Goal: Obtain resource: Obtain resource

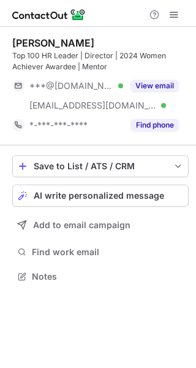
scroll to position [268, 196]
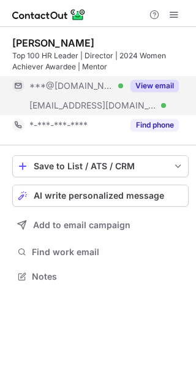
click at [145, 87] on button "View email" at bounding box center [155, 86] width 48 height 12
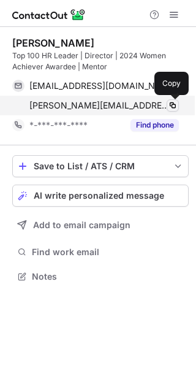
click at [171, 106] on span at bounding box center [173, 106] width 10 height 10
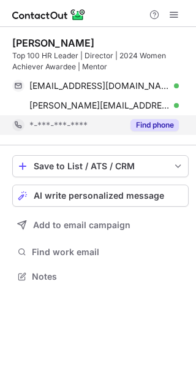
click at [157, 129] on button "Find phone" at bounding box center [155, 125] width 48 height 12
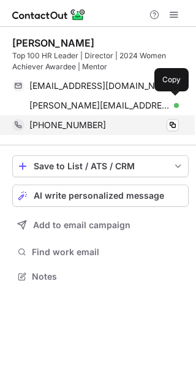
scroll to position [268, 196]
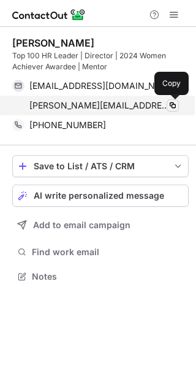
click at [172, 105] on span at bounding box center [173, 106] width 10 height 10
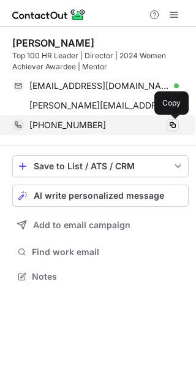
click at [172, 129] on span at bounding box center [173, 125] width 10 height 10
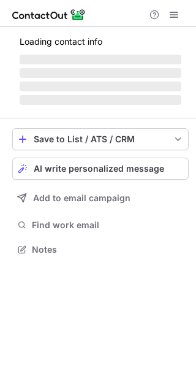
scroll to position [248, 196]
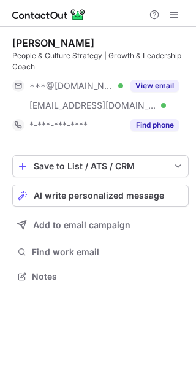
scroll to position [268, 196]
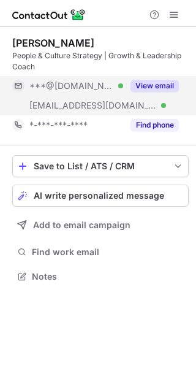
click at [144, 86] on button "View email" at bounding box center [155, 86] width 48 height 12
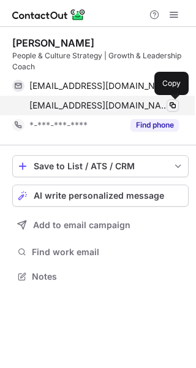
click at [171, 104] on span at bounding box center [173, 106] width 10 height 10
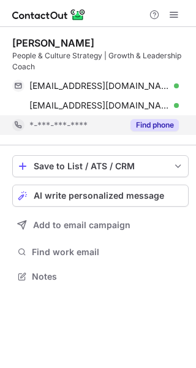
click at [163, 122] on button "Find phone" at bounding box center [155, 125] width 48 height 12
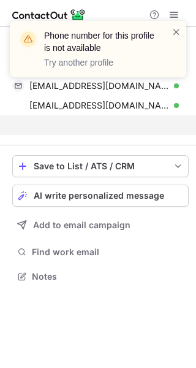
scroll to position [248, 196]
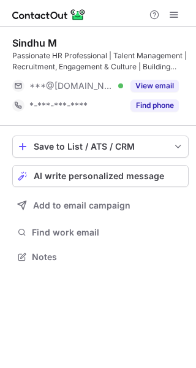
scroll to position [248, 196]
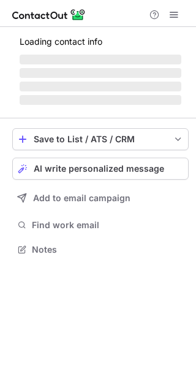
scroll to position [6, 6]
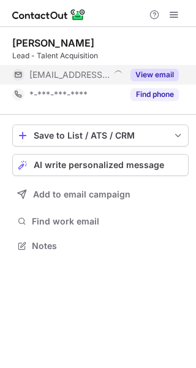
click at [145, 71] on button "View email" at bounding box center [155, 75] width 48 height 12
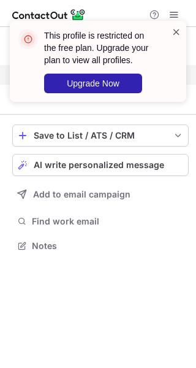
click at [174, 28] on span at bounding box center [177, 32] width 10 height 12
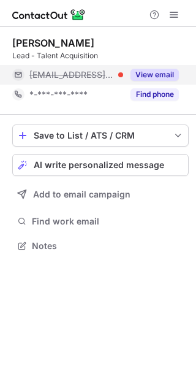
click at [156, 83] on div "View email" at bounding box center [151, 75] width 56 height 20
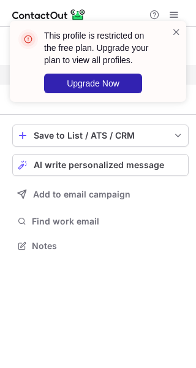
click at [154, 88] on div "This profile is restricted on the free plan. Upgrade your plan to view all prof…" at bounding box center [98, 66] width 196 height 115
click at [175, 32] on span at bounding box center [177, 32] width 10 height 12
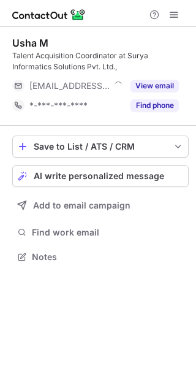
scroll to position [248, 196]
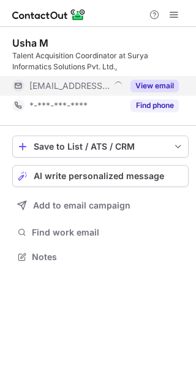
click at [154, 93] on div "View email" at bounding box center [151, 86] width 56 height 20
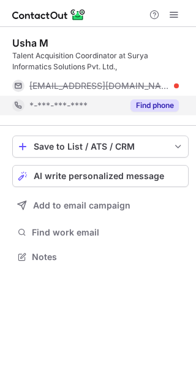
click at [152, 104] on button "Find phone" at bounding box center [155, 105] width 48 height 12
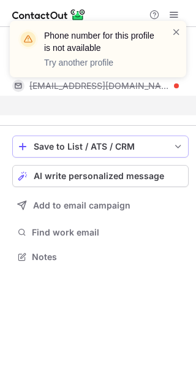
scroll to position [229, 196]
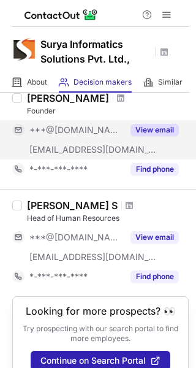
scroll to position [64, 0]
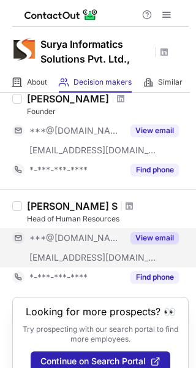
click at [137, 234] on button "View email" at bounding box center [155, 238] width 48 height 12
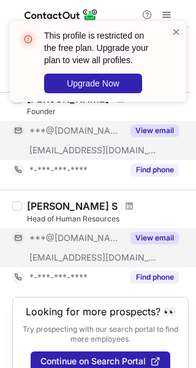
click at [148, 130] on button "View email" at bounding box center [155, 131] width 48 height 12
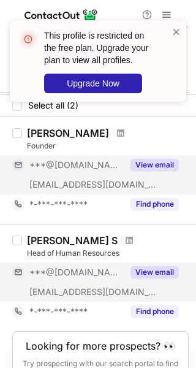
scroll to position [28, 0]
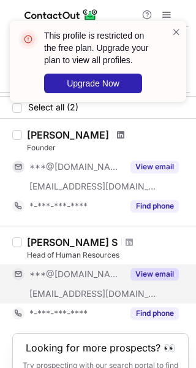
click at [125, 134] on span at bounding box center [120, 135] width 7 height 10
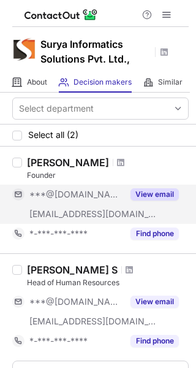
click at [148, 195] on button "View email" at bounding box center [155, 194] width 48 height 12
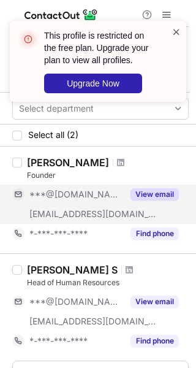
click at [174, 29] on span at bounding box center [177, 32] width 10 height 12
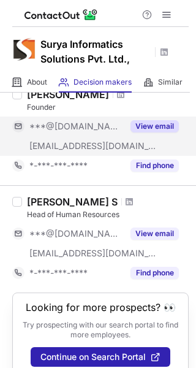
scroll to position [86, 0]
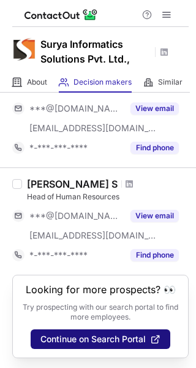
click at [116, 334] on span "Continue on Search Portal" at bounding box center [93, 339] width 106 height 10
